Goal: Transaction & Acquisition: Purchase product/service

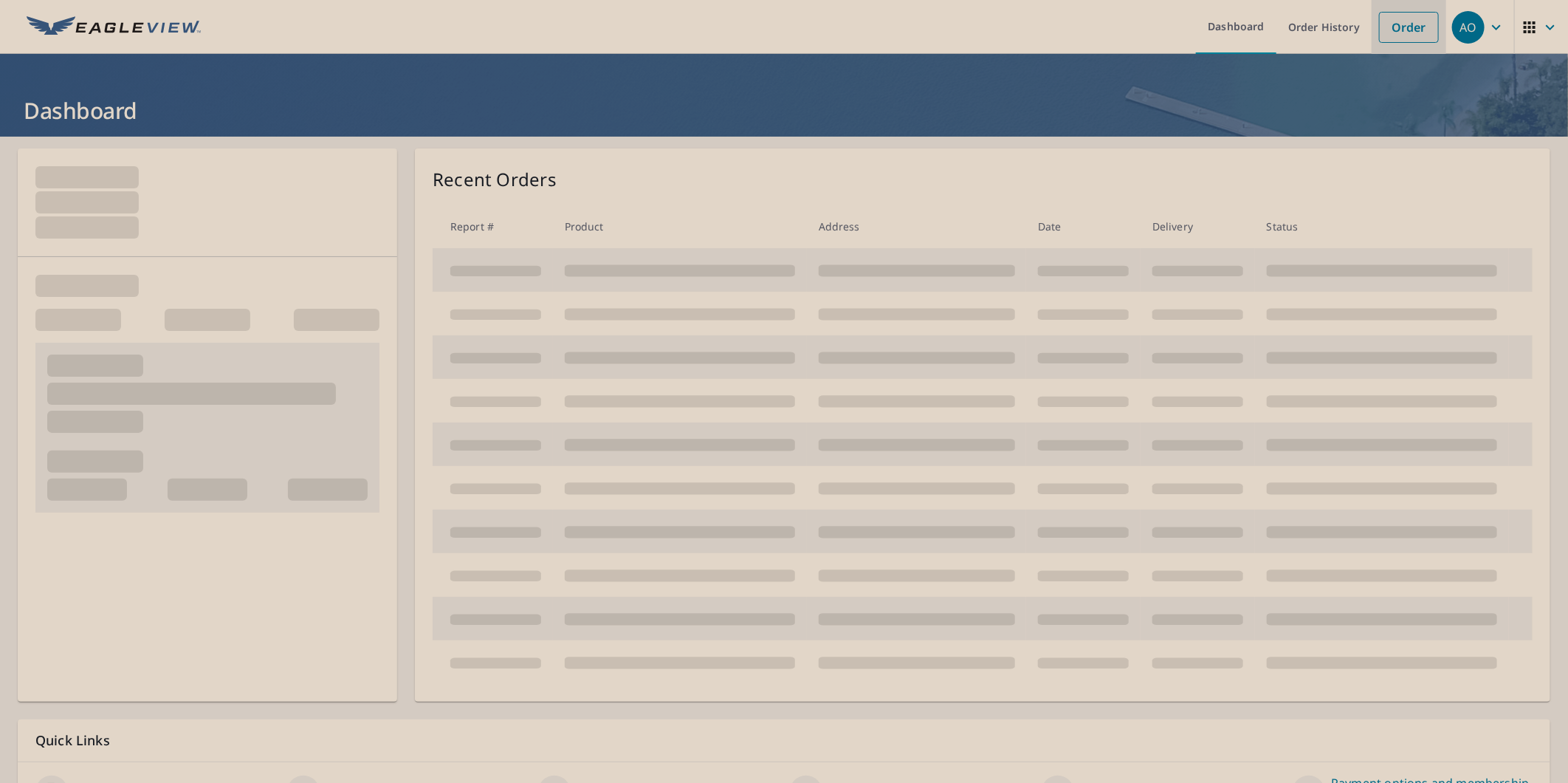
click at [1416, 20] on link "Order" at bounding box center [1409, 28] width 60 height 31
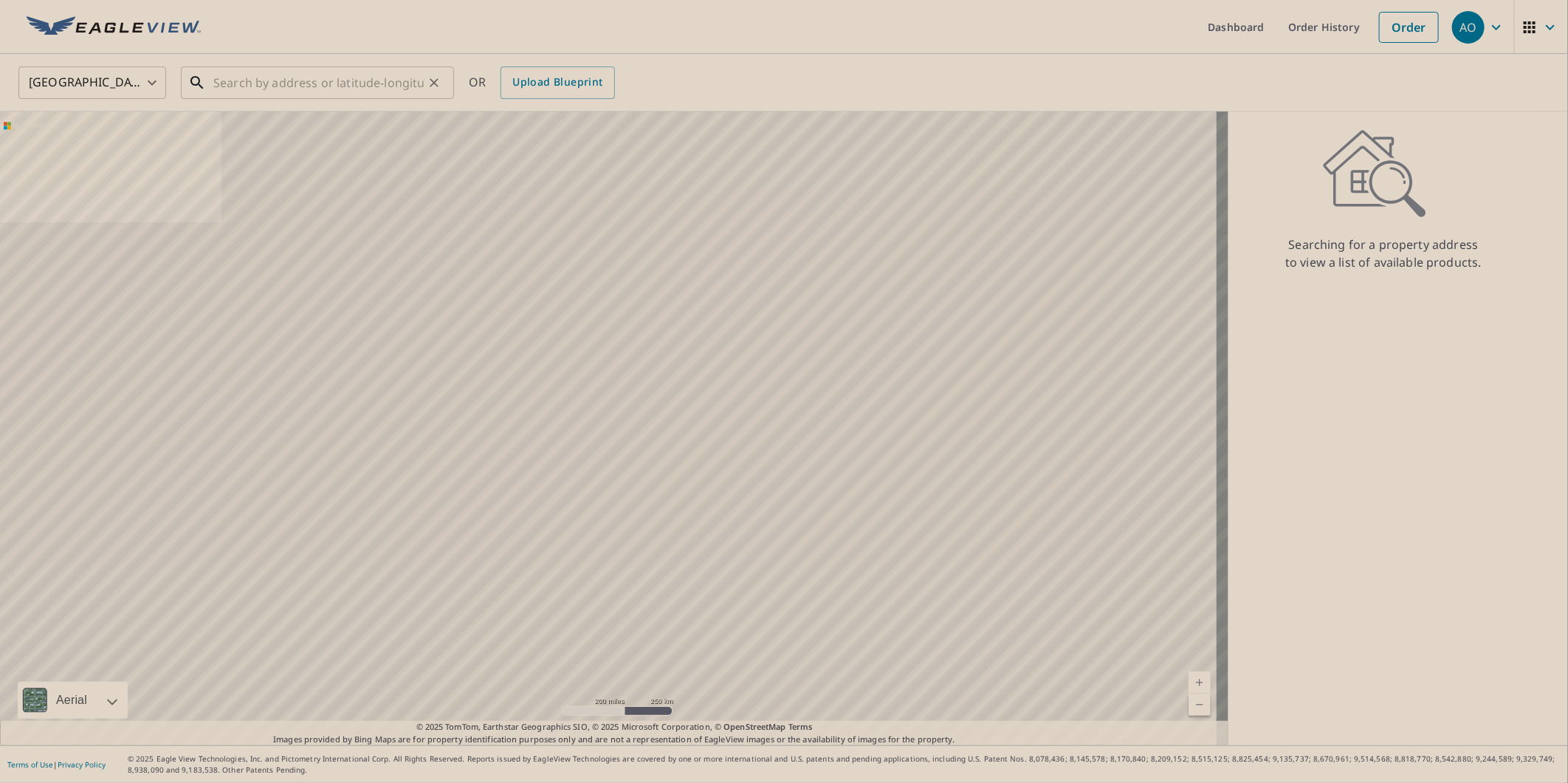
click at [313, 74] on input "text" at bounding box center [319, 83] width 211 height 42
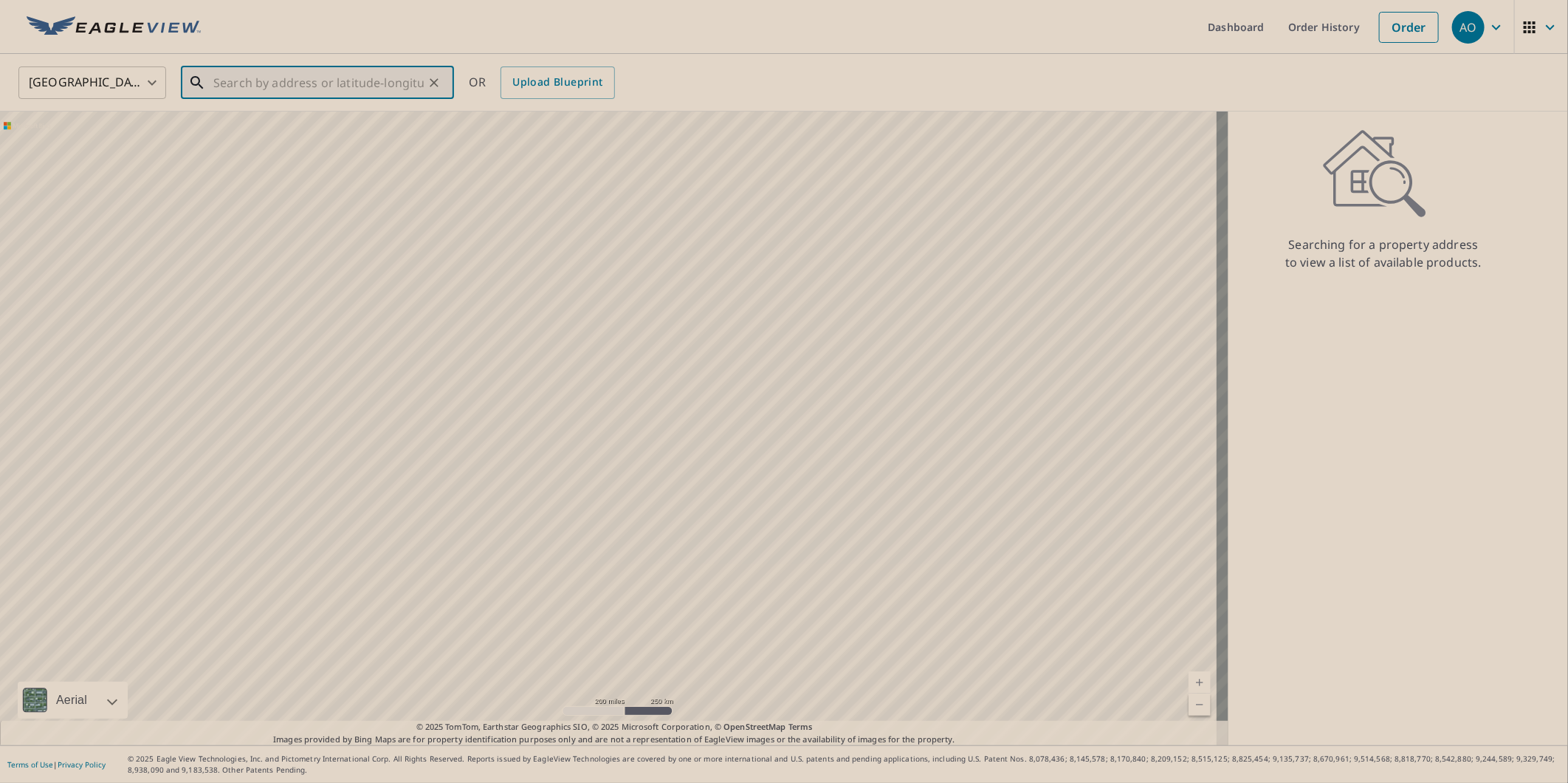
paste input "4524 S Avers Ave Chicago, IL 60632"
click at [306, 127] on span "4524 S Avers Ave" at bounding box center [327, 126] width 232 height 18
type input "4524 S Avers Ave Chicago, IL 60632"
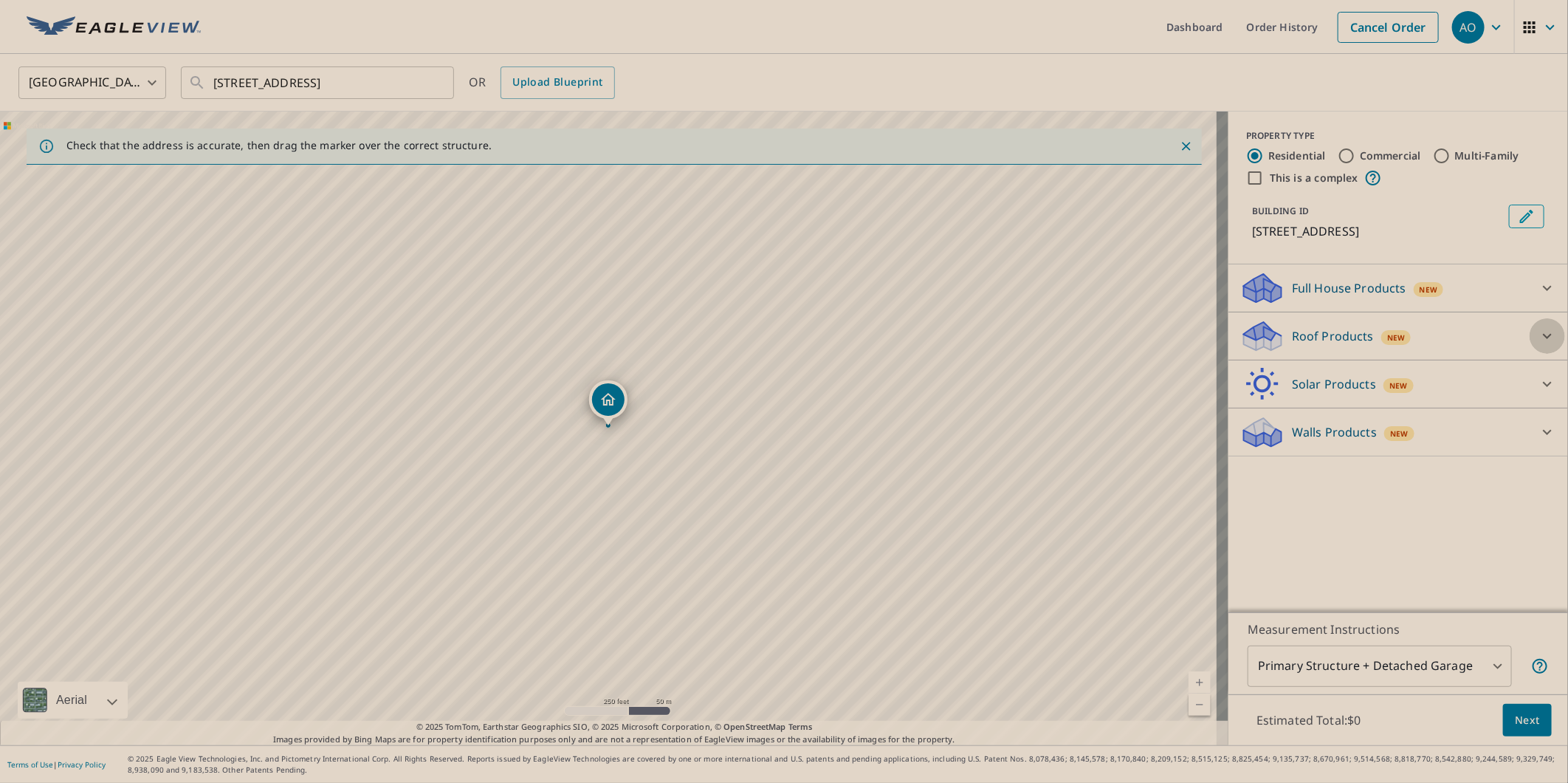
click at [1530, 335] on div at bounding box center [1548, 336] width 36 height 36
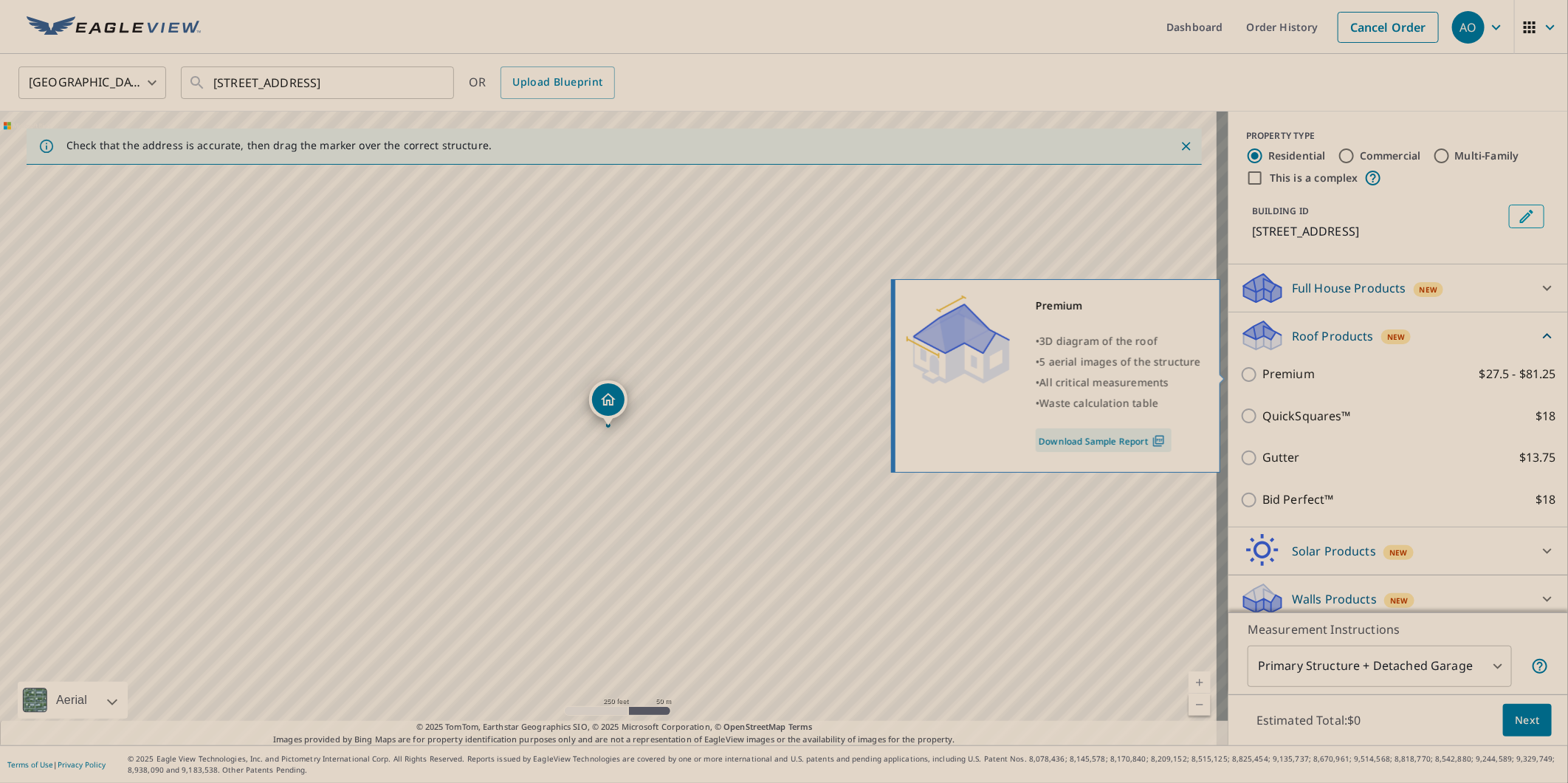
click at [1272, 374] on p "Premium" at bounding box center [1289, 374] width 52 height 19
click at [1263, 374] on input "Premium $27.5 - $81.25" at bounding box center [1252, 374] width 22 height 18
checkbox input "true"
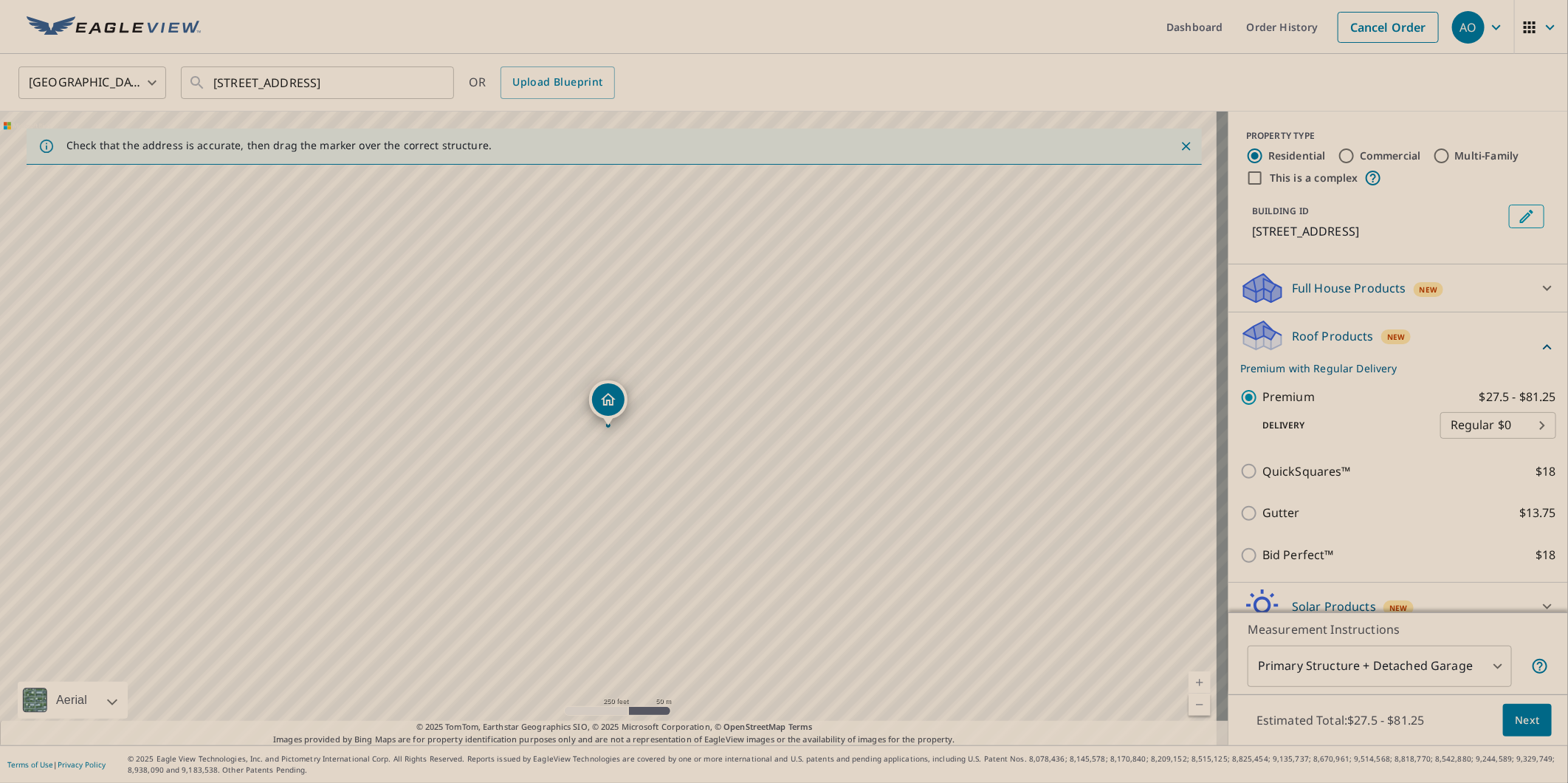
click at [1503, 721] on button "Next" at bounding box center [1527, 720] width 48 height 33
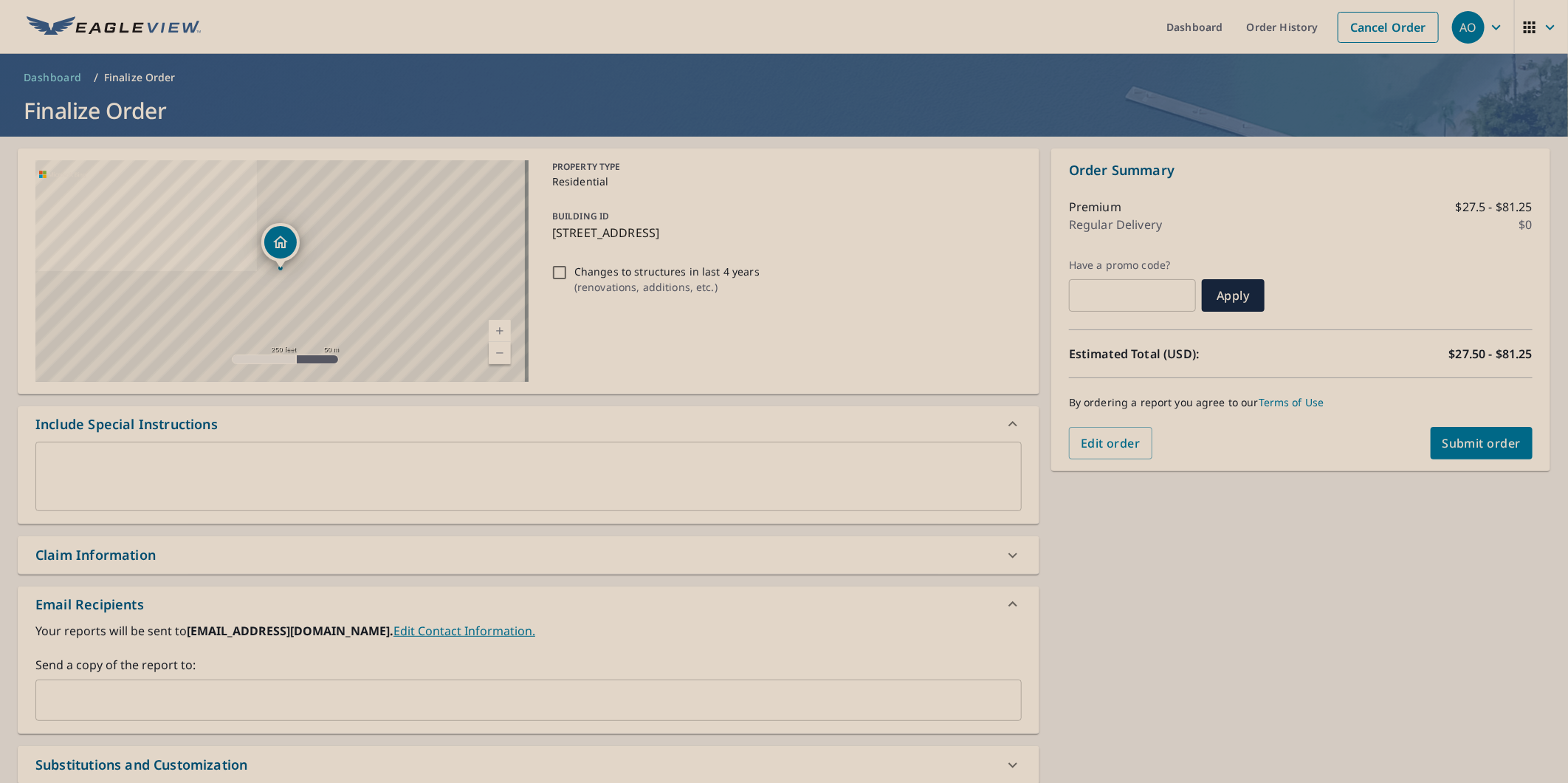
click at [420, 674] on div "Send a copy of the report to: ​" at bounding box center [529, 688] width 987 height 65
click at [419, 694] on input "text" at bounding box center [518, 700] width 951 height 28
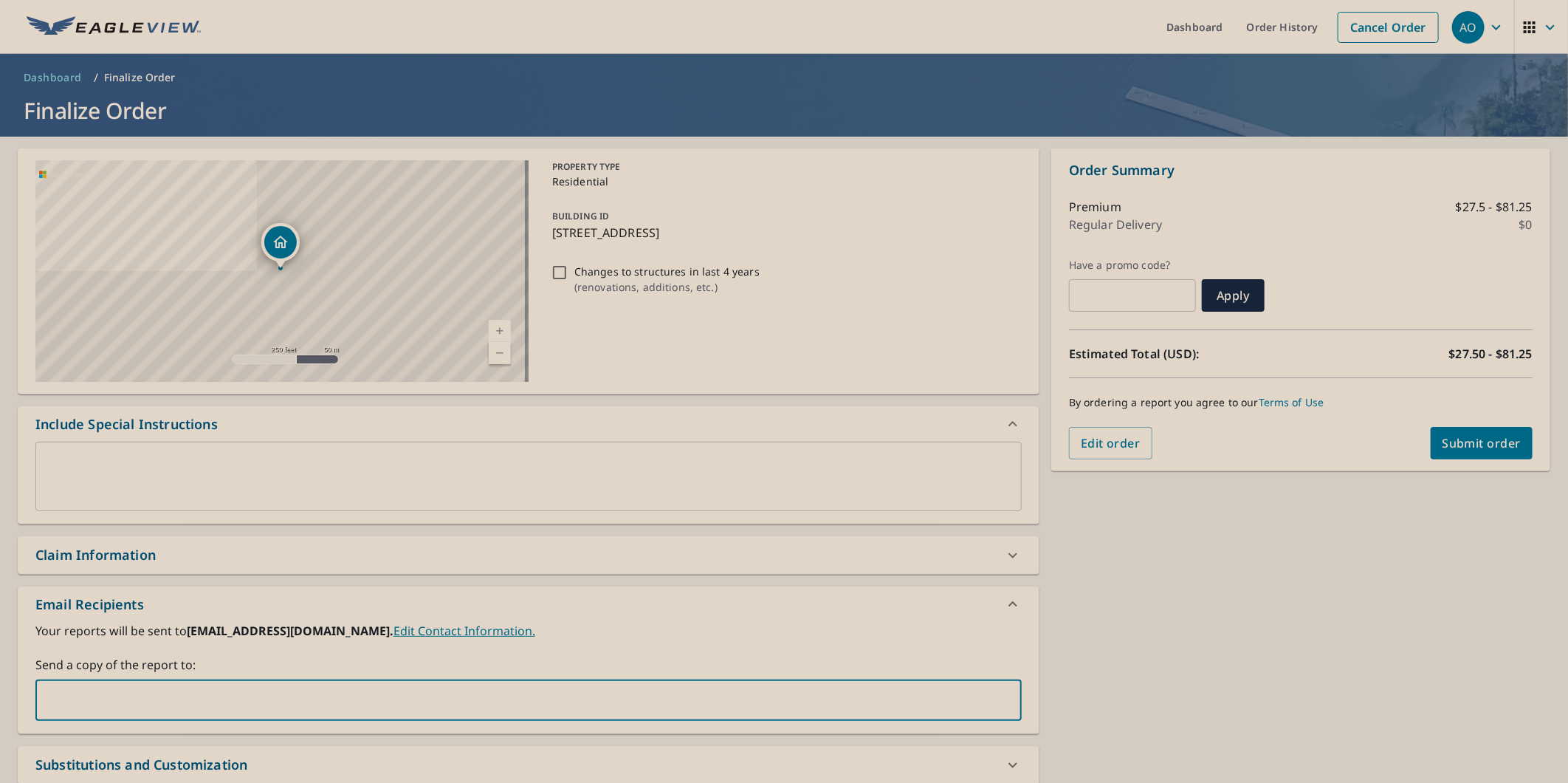
paste input "[PERSON_NAME][EMAIL_ADDRESS][DOMAIN_NAME]"
type input "[PERSON_NAME][EMAIL_ADDRESS][DOMAIN_NAME]"
click at [1463, 444] on span "Submit order" at bounding box center [1482, 443] width 79 height 16
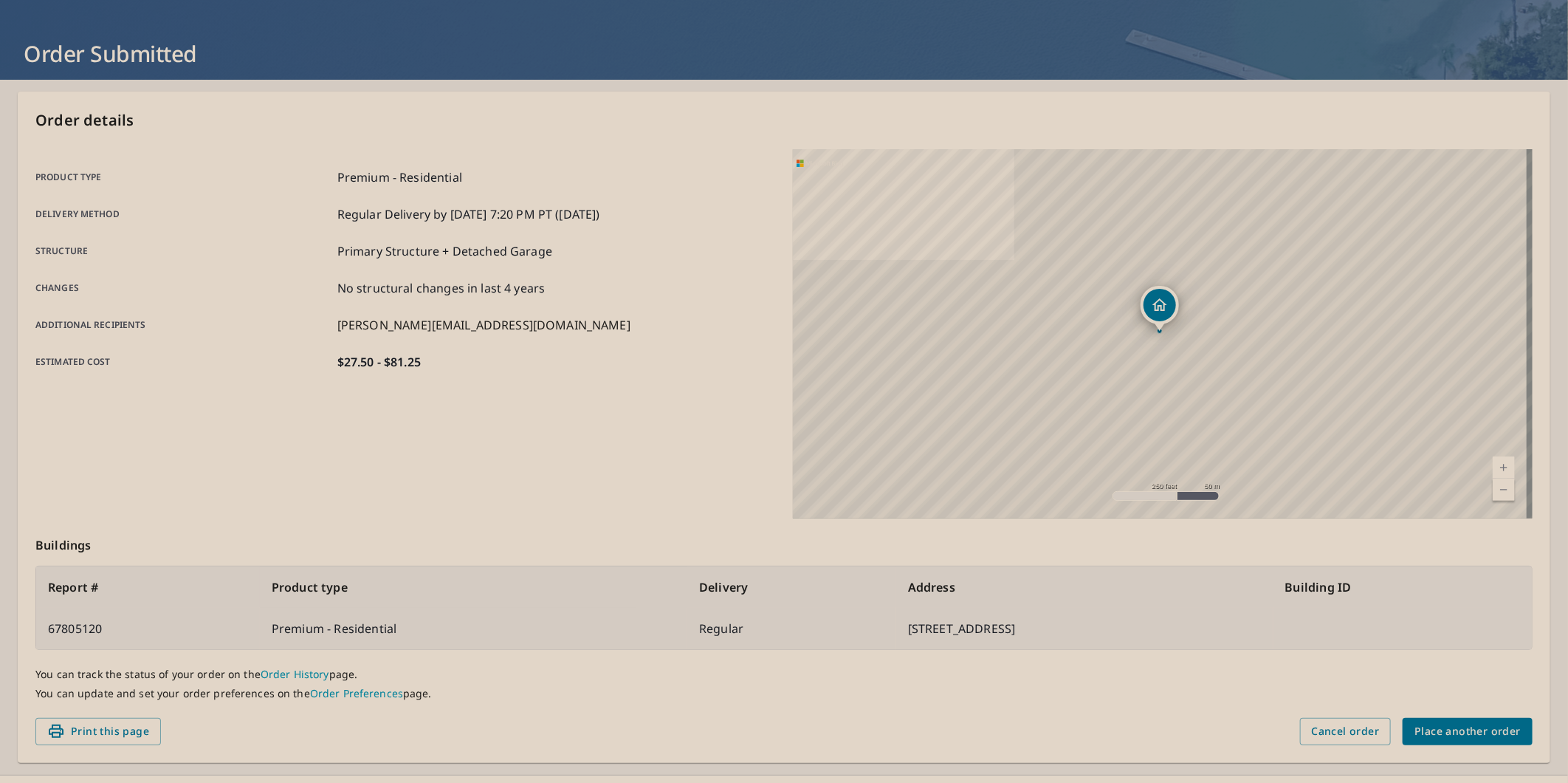
scroll to position [82, 0]
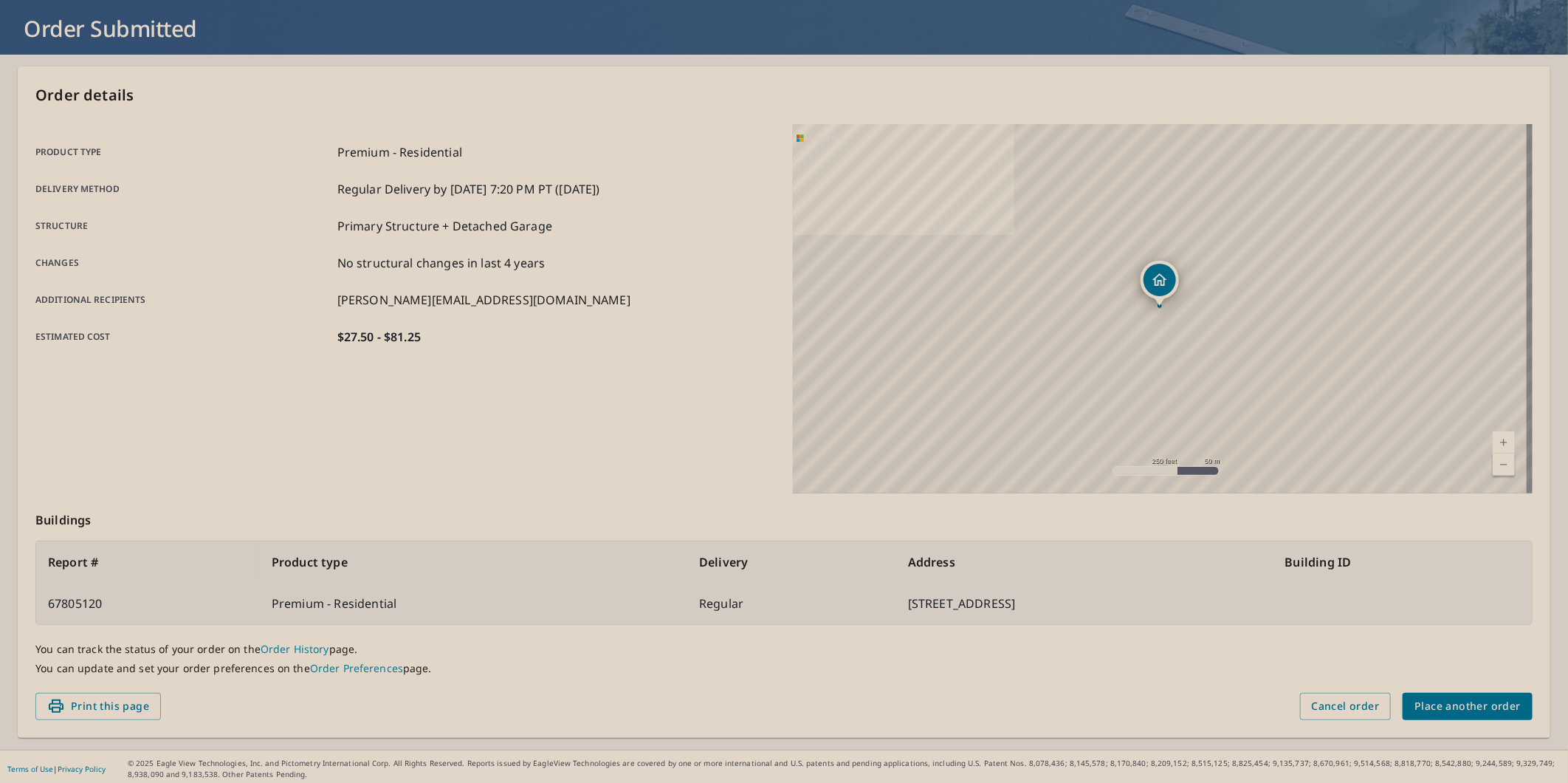
click at [87, 712] on span "Print this page" at bounding box center [97, 706] width 102 height 19
click at [576, 315] on div "Product type Premium - Residential Delivery method Regular Delivery by 10/9/202…" at bounding box center [406, 244] width 740 height 202
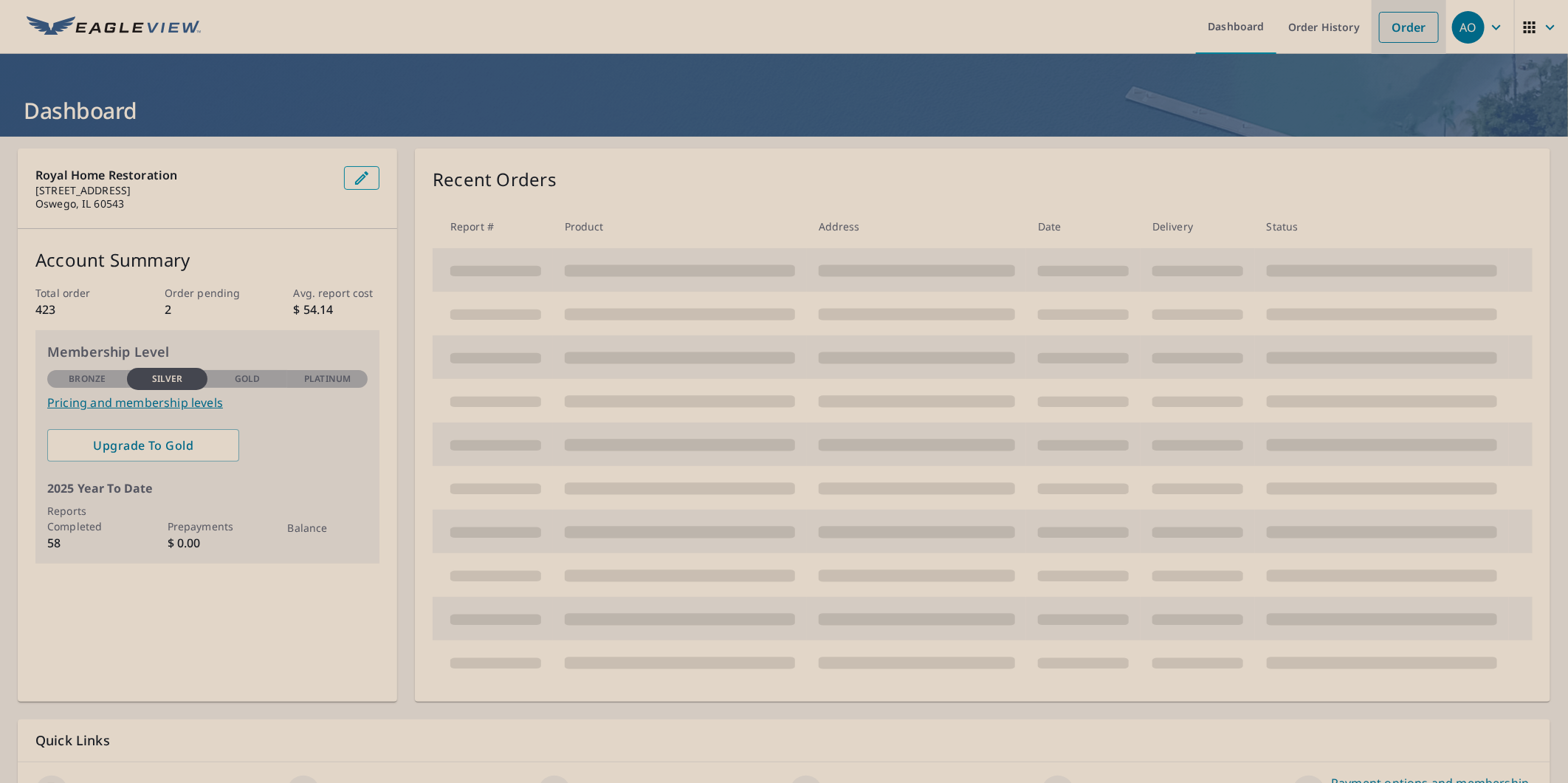
click at [1408, 28] on link "Order" at bounding box center [1409, 28] width 60 height 31
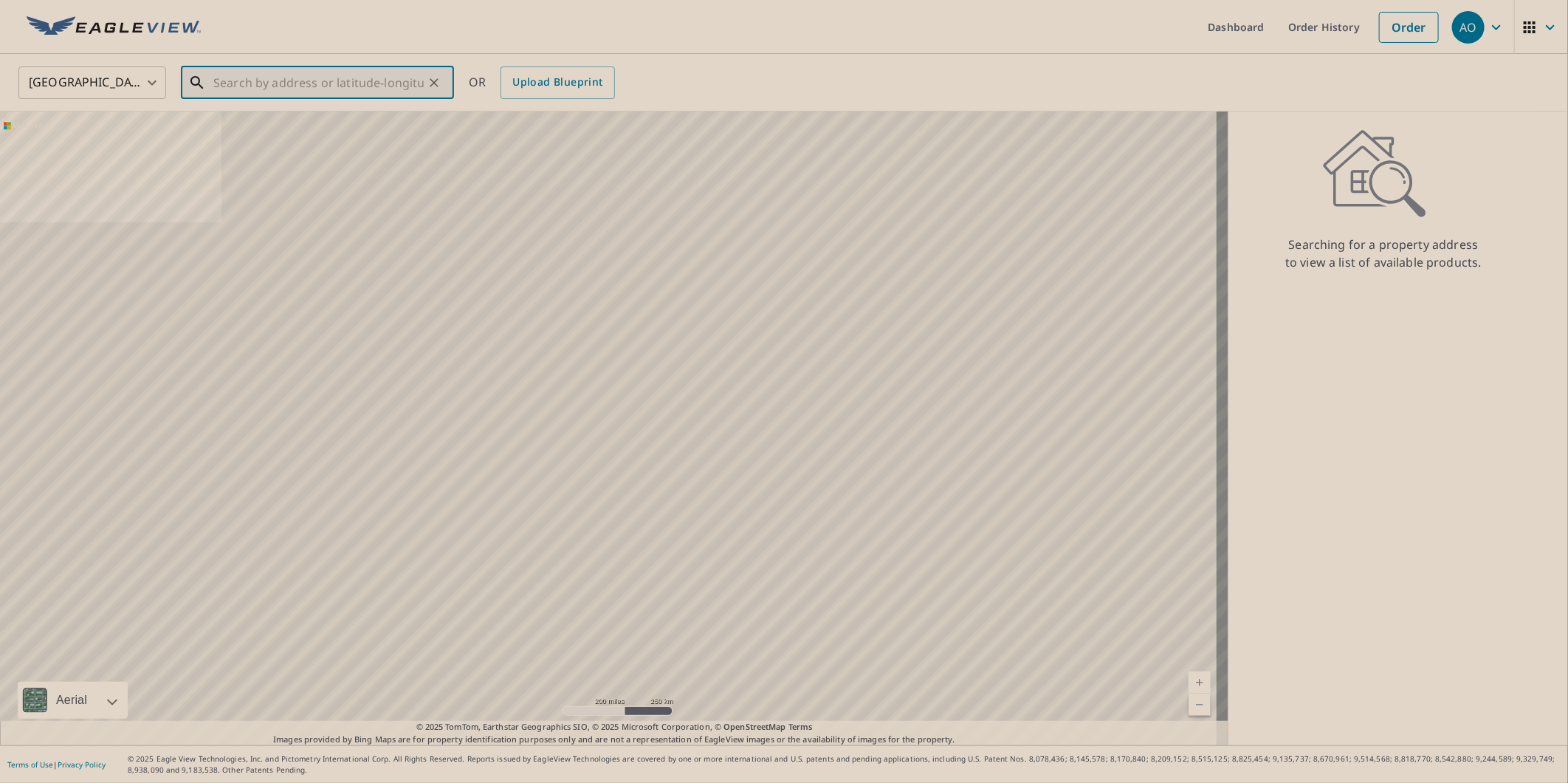
click at [315, 74] on input "text" at bounding box center [319, 83] width 211 height 42
paste input "[STREET_ADDRESS]"
click at [307, 115] on li "[STREET_ADDRESS]" at bounding box center [317, 132] width 273 height 50
type input "[STREET_ADDRESS]"
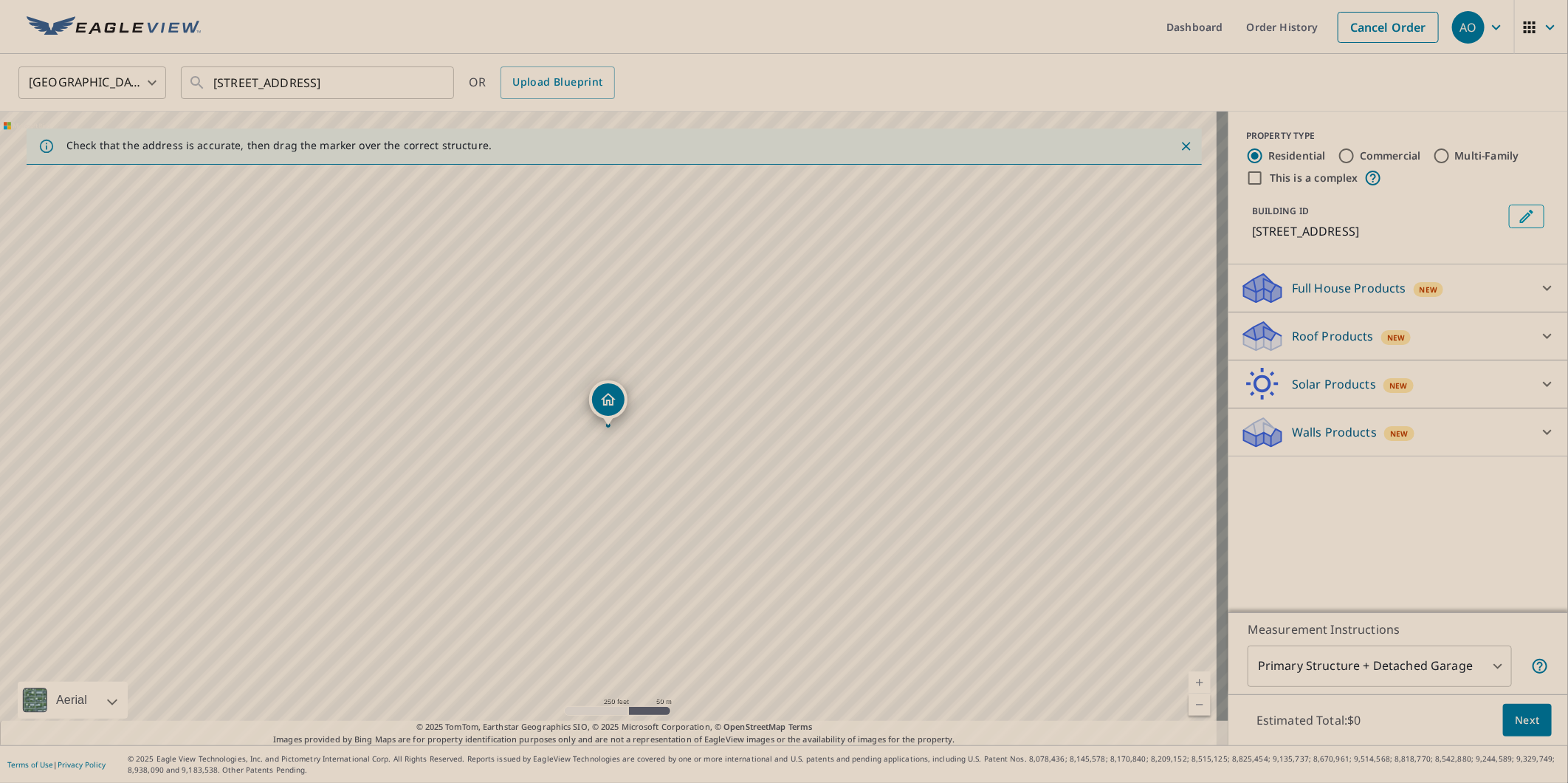
click at [1502, 332] on div "Roof Products New" at bounding box center [1385, 336] width 289 height 35
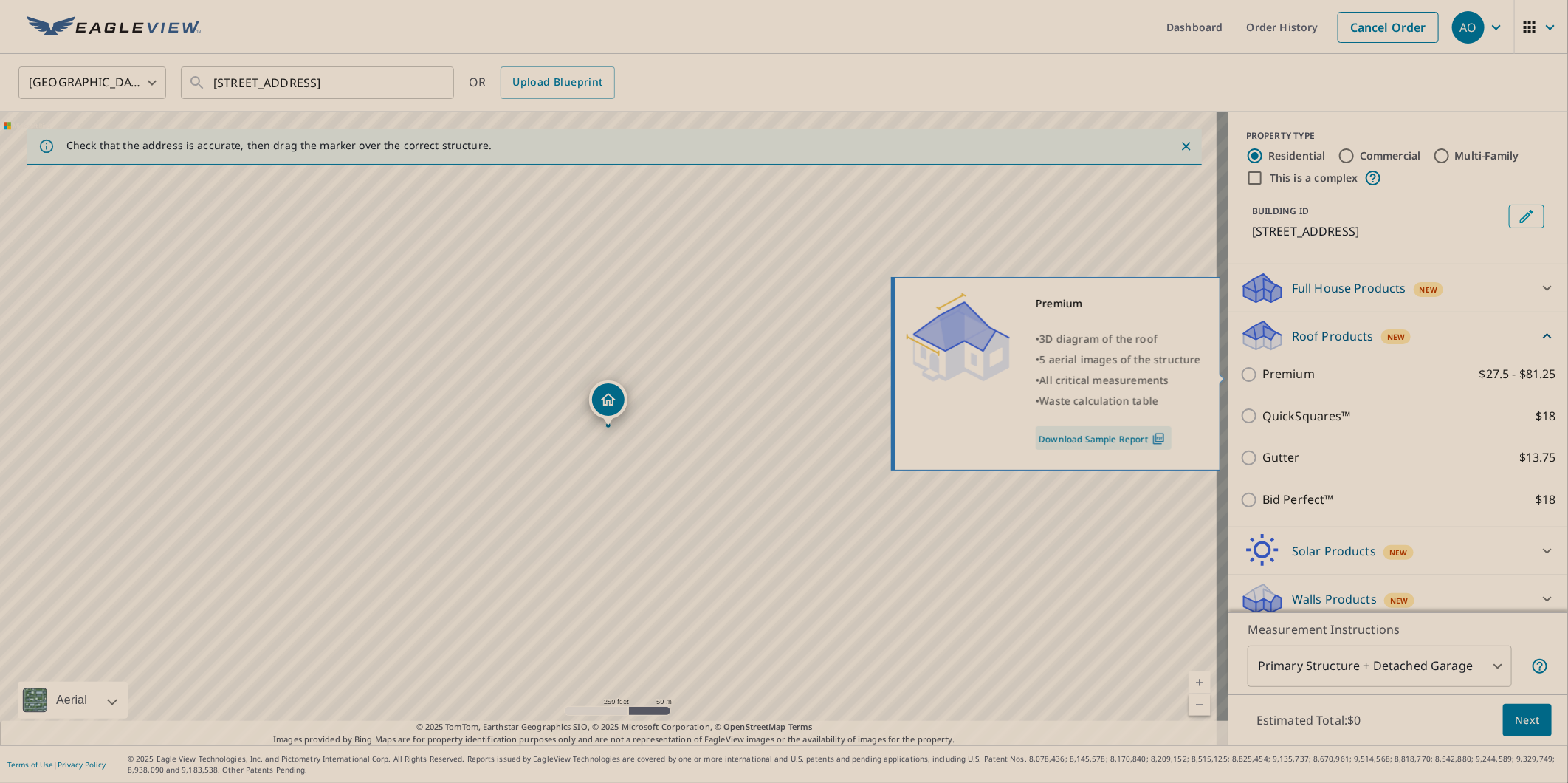
click at [1241, 374] on input "Premium $27.5 - $81.25" at bounding box center [1252, 374] width 22 height 18
checkbox input "true"
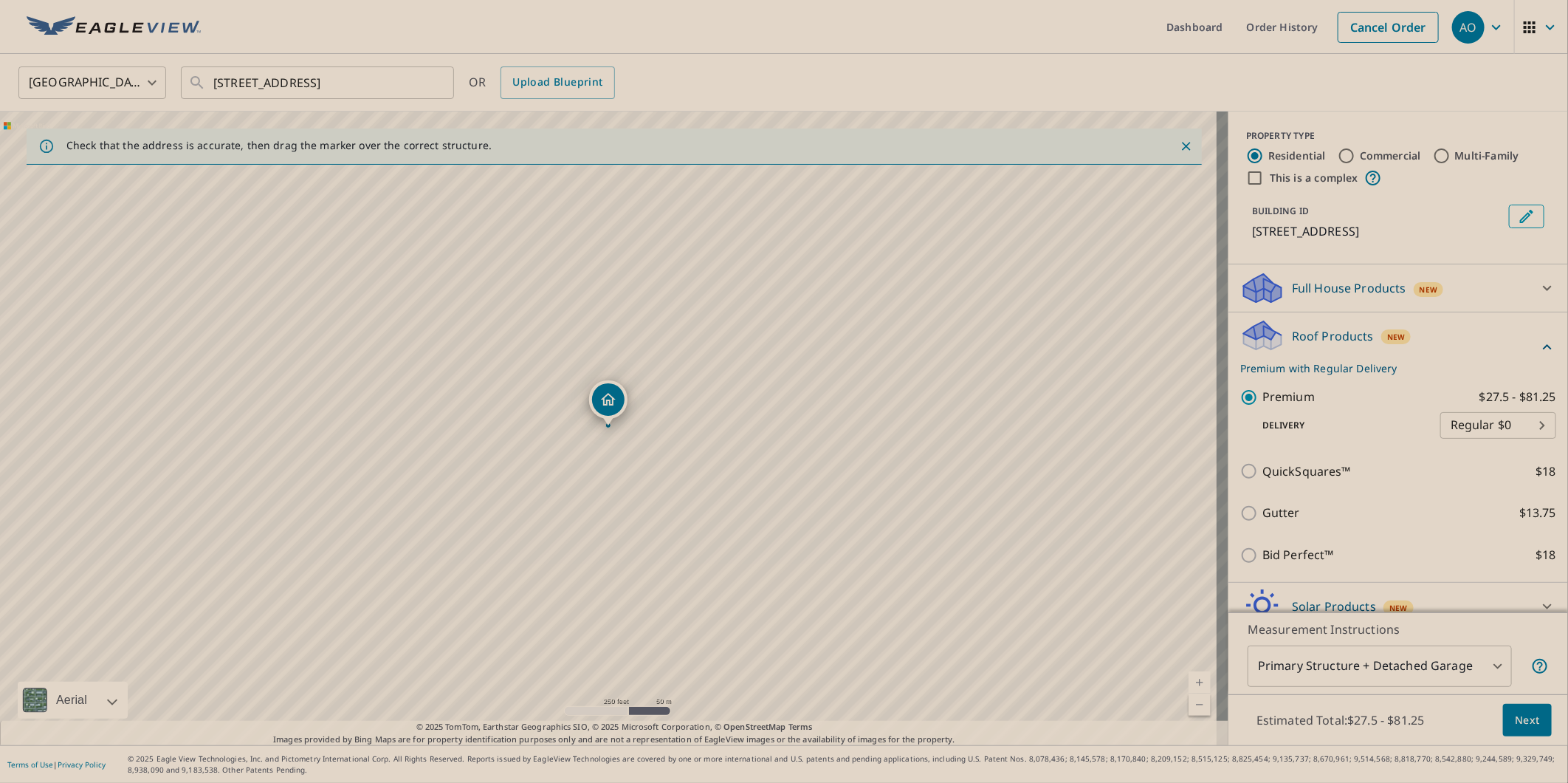
click at [1526, 720] on span "Next" at bounding box center [1528, 720] width 25 height 19
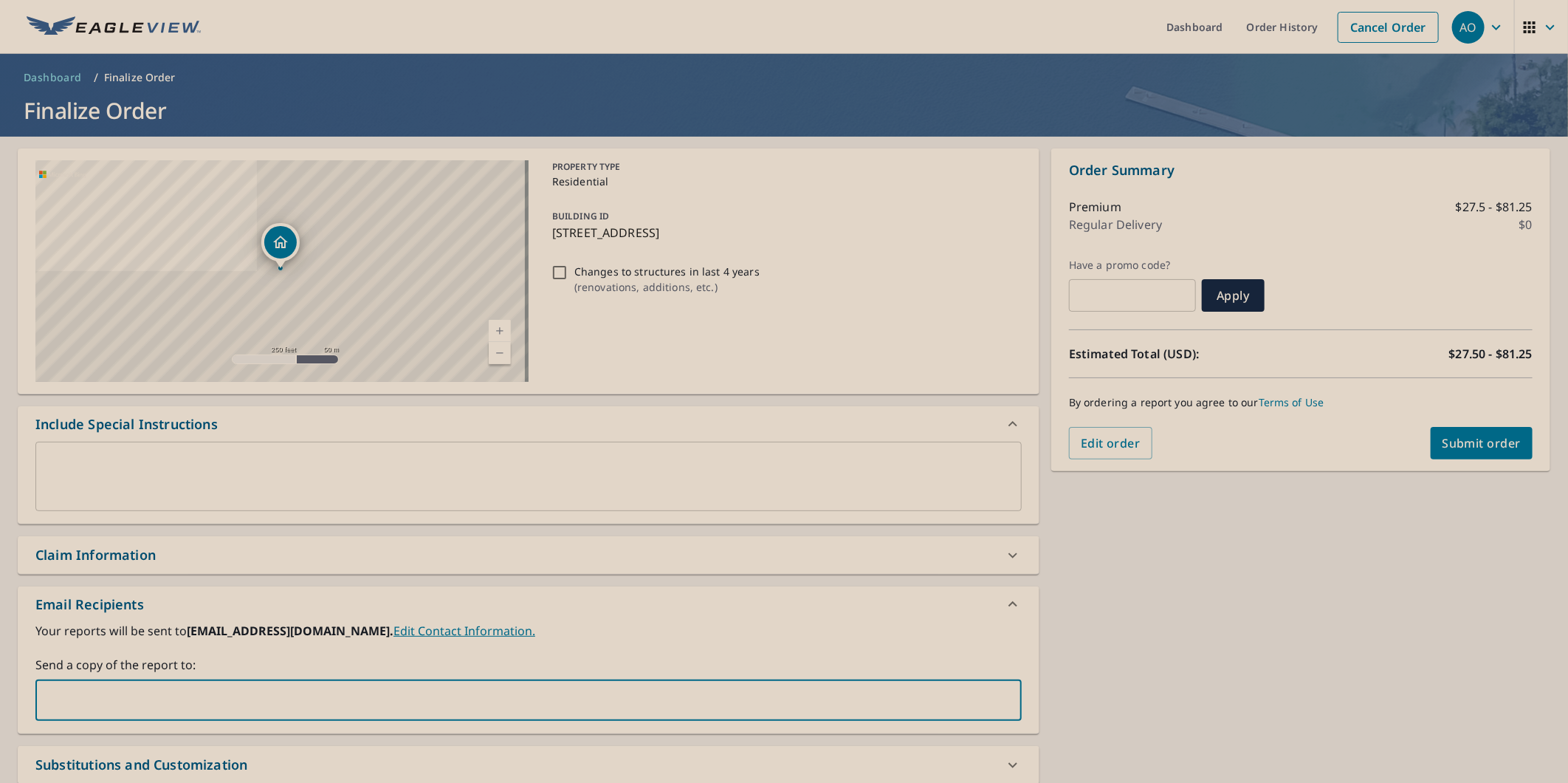
click at [359, 687] on input "text" at bounding box center [518, 700] width 951 height 28
paste input "[PERSON_NAME][EMAIL_ADDRESS][DOMAIN_NAME]"
type input "[PERSON_NAME][EMAIL_ADDRESS][DOMAIN_NAME]"
click at [1447, 437] on span "Submit order" at bounding box center [1482, 443] width 79 height 16
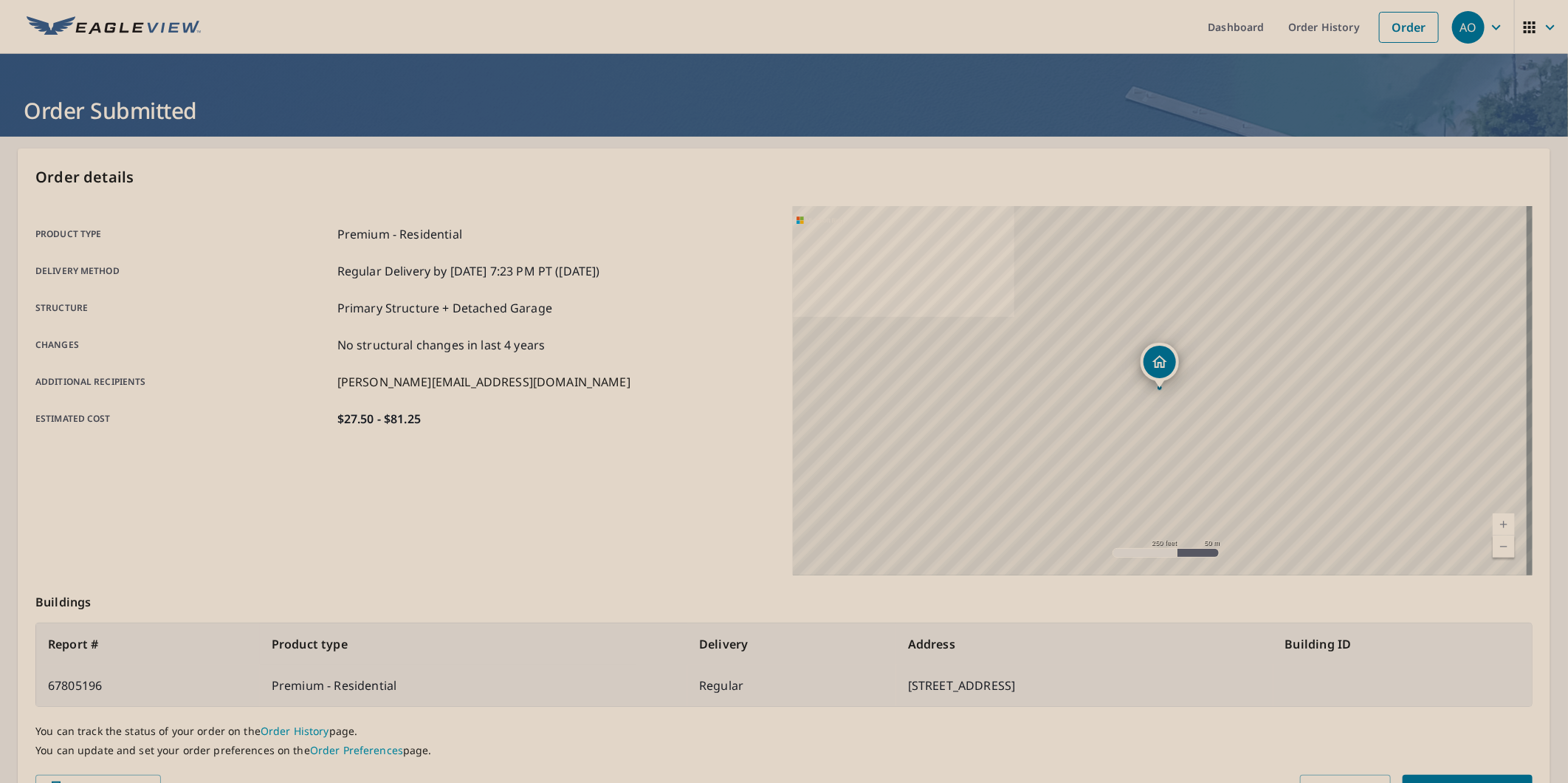
scroll to position [82, 0]
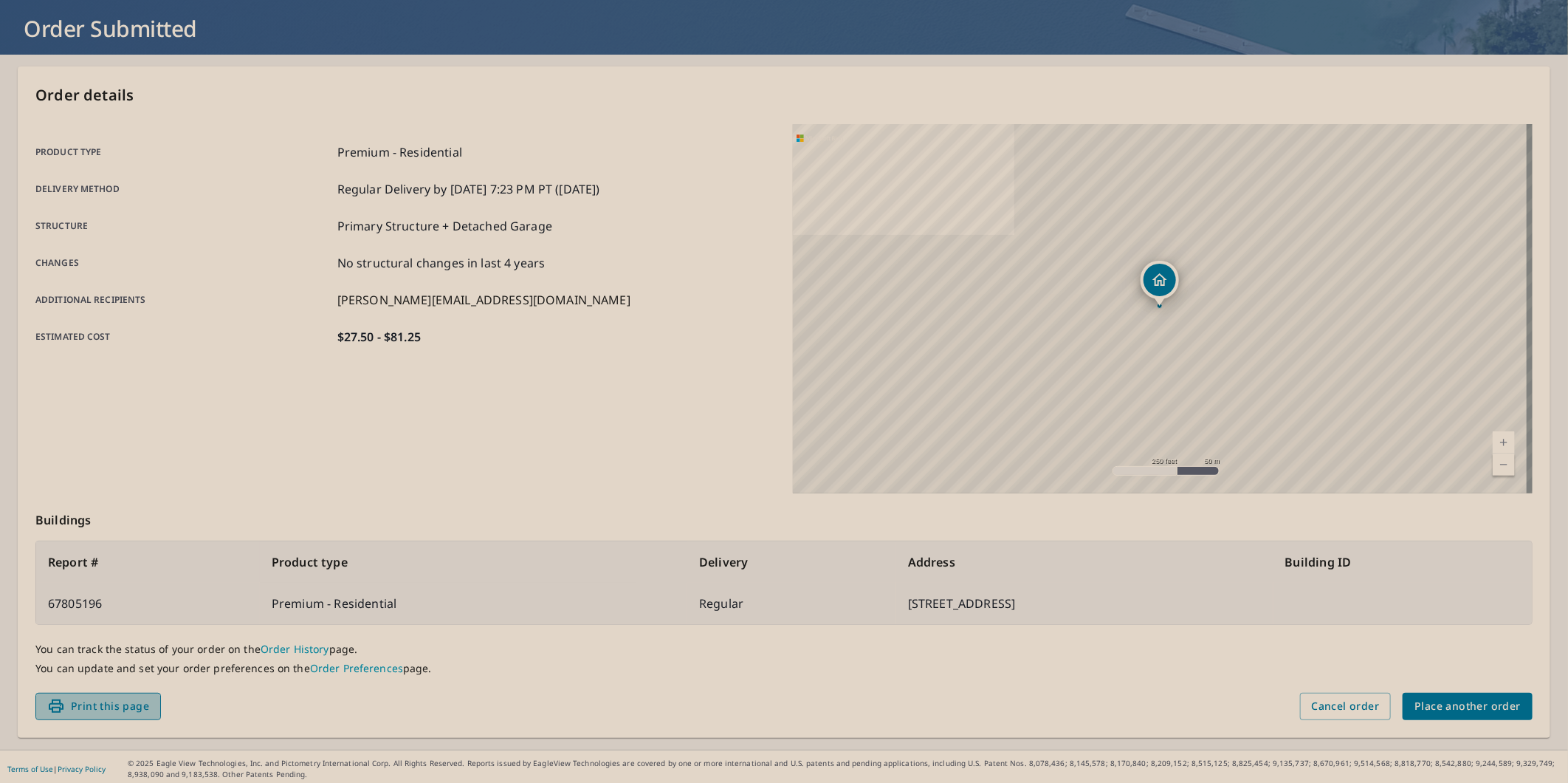
click at [92, 713] on span "Print this page" at bounding box center [97, 706] width 102 height 19
click at [688, 543] on th "Delivery" at bounding box center [792, 562] width 209 height 42
